Goal: Task Accomplishment & Management: Complete application form

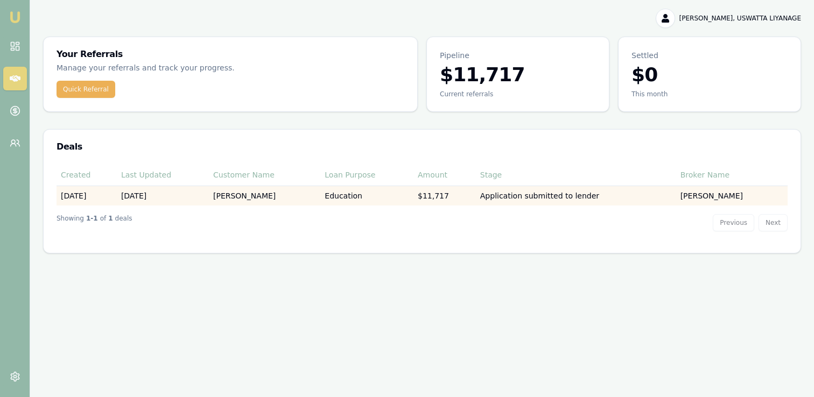
click at [582, 194] on td "Application submitted to lender" at bounding box center [576, 196] width 200 height 20
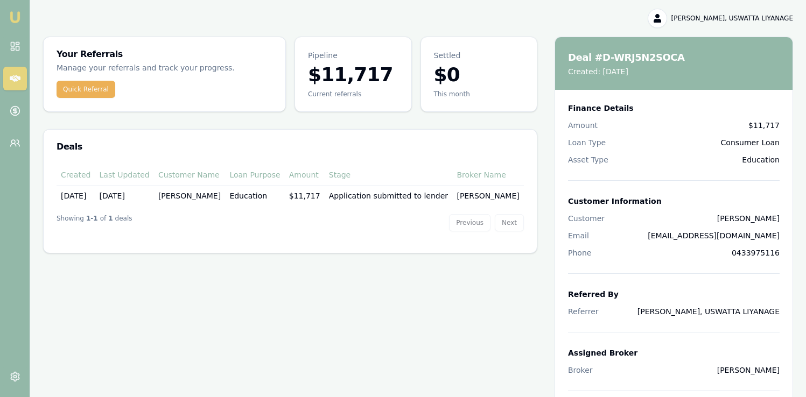
click at [291, 319] on main "Your Referrals Manage your referrals and track your progress. Quick Referral Pi…" at bounding box center [418, 262] width 776 height 451
click at [11, 40] on link at bounding box center [15, 46] width 24 height 24
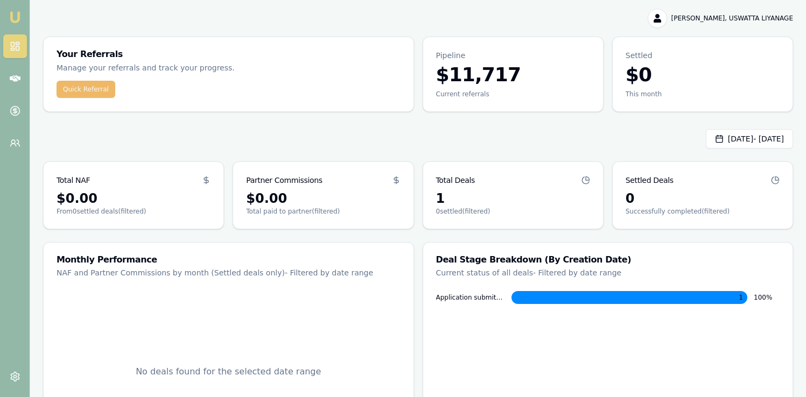
click at [79, 88] on button "Quick Referral" at bounding box center [86, 89] width 59 height 17
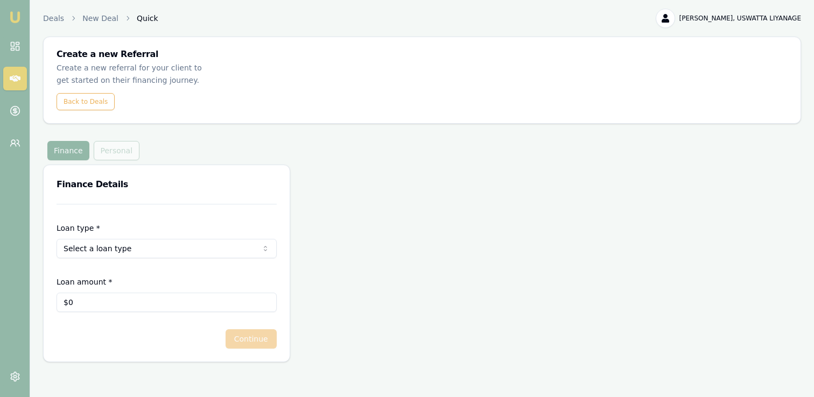
click at [120, 141] on div "Finance Personal" at bounding box center [93, 150] width 101 height 19
click at [112, 237] on html "Emu Money Deals New Deal Quick [PERSON_NAME], USWATTA LIYANAGE Toggle Menu Crea…" at bounding box center [407, 198] width 814 height 397
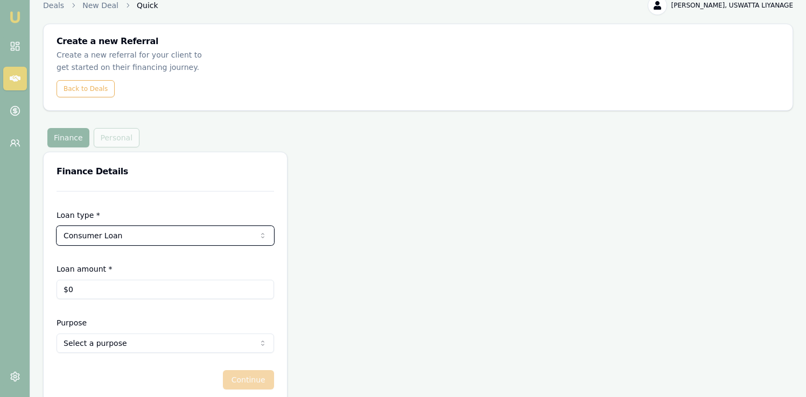
scroll to position [15, 0]
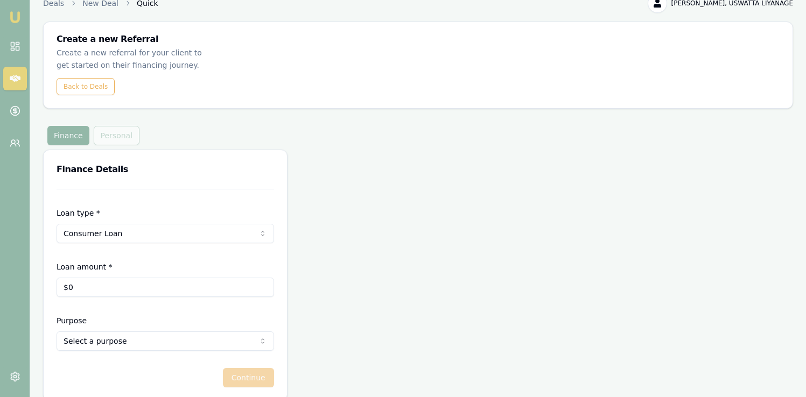
type input "0"
click at [109, 278] on input "0" at bounding box center [166, 287] width 218 height 19
type input "$14,511"
click at [137, 328] on html "Emu Money Deals New Deal Quick [PERSON_NAME], USWATTA LIYANAGE Toggle Menu Crea…" at bounding box center [403, 183] width 806 height 397
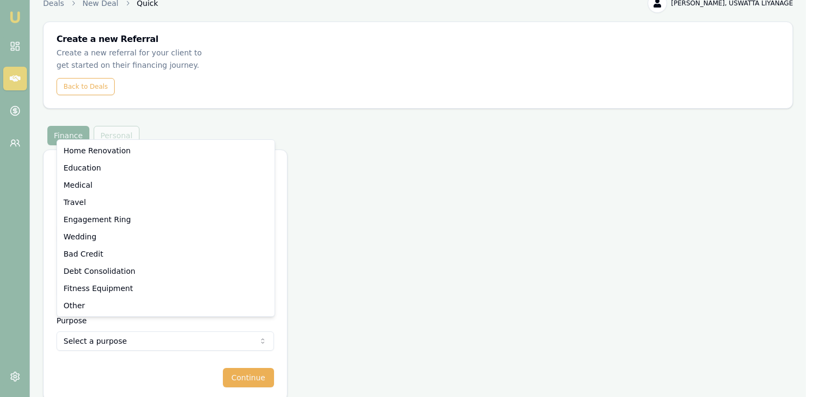
select select "EDUCATION"
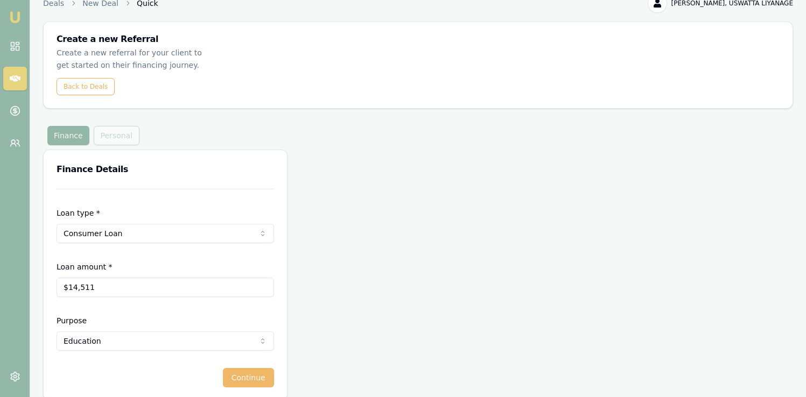
click at [264, 370] on button "Continue" at bounding box center [248, 377] width 51 height 19
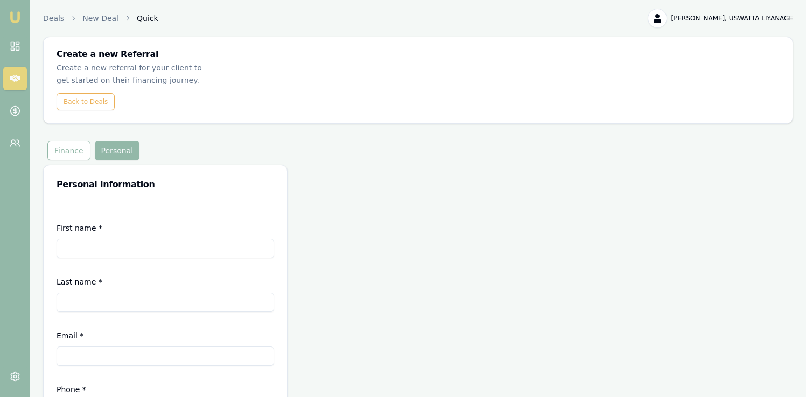
click at [83, 239] on input "First name *" at bounding box center [166, 248] width 218 height 19
type input "Malshani"
drag, startPoint x: 96, startPoint y: 285, endPoint x: 93, endPoint y: 292, distance: 7.5
click at [96, 293] on input "Last name *" at bounding box center [166, 302] width 218 height 19
type input "Perera"
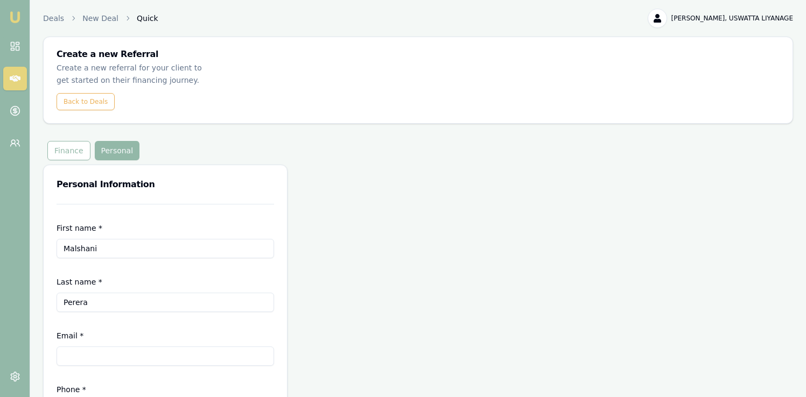
click at [65, 354] on form "First name * [PERSON_NAME] Last name * [PERSON_NAME] * Phone * Continue" at bounding box center [166, 330] width 218 height 253
click at [71, 350] on input "Email *" at bounding box center [166, 356] width 218 height 19
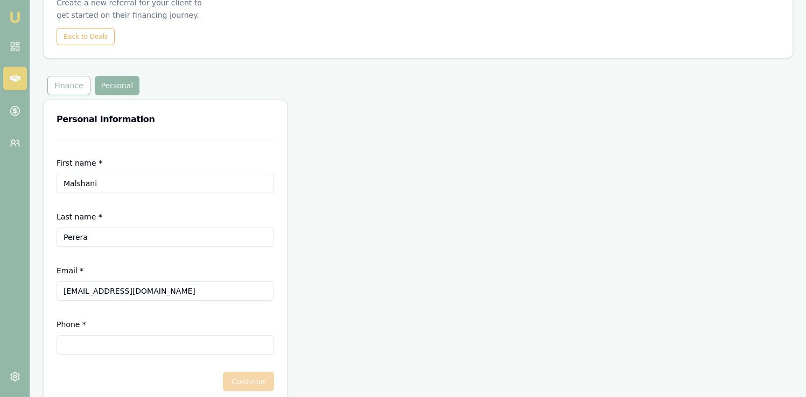
scroll to position [69, 0]
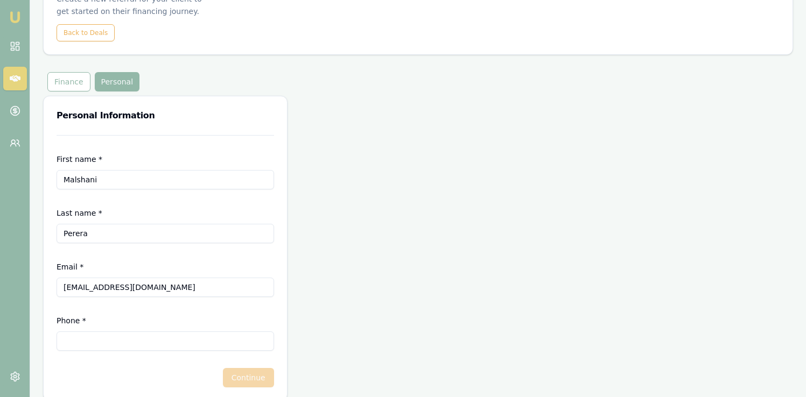
type input "[EMAIL_ADDRESS][DOMAIN_NAME]"
click at [129, 332] on input "Phone *" at bounding box center [166, 341] width 218 height 19
type input "0424 088 011"
click at [266, 368] on button "Continue" at bounding box center [248, 377] width 51 height 19
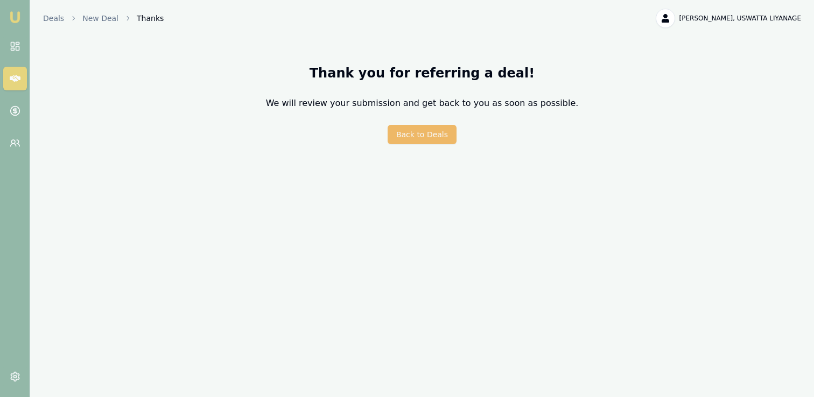
click at [438, 135] on button "Back to Deals" at bounding box center [422, 134] width 69 height 19
